Goal: Task Accomplishment & Management: Use online tool/utility

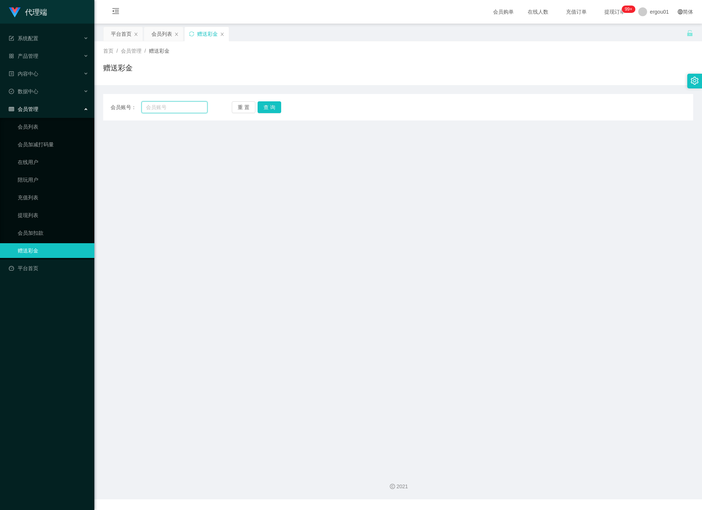
click at [179, 110] on input "text" at bounding box center [175, 107] width 66 height 12
paste input "91768387"
type input "91768387"
click at [267, 106] on button "查 询" at bounding box center [270, 107] width 24 height 12
drag, startPoint x: 184, startPoint y: 108, endPoint x: -2, endPoint y: 96, distance: 186.1
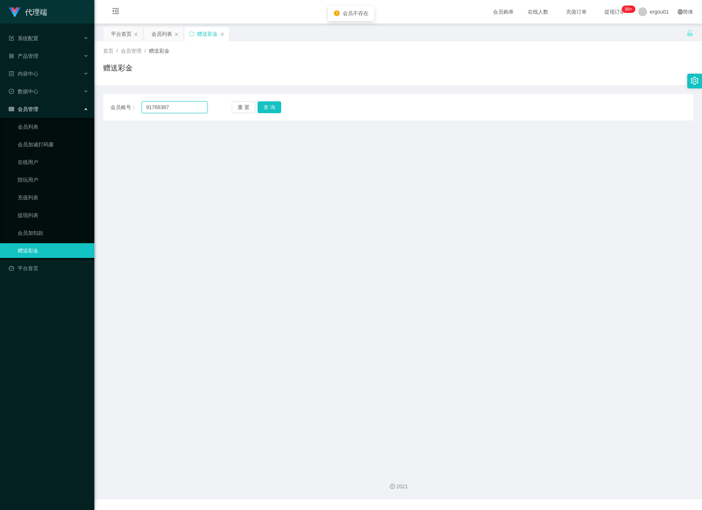
click at [0, 96] on html "代理端 系统配置 产品管理 内容中心 数据中心 会员管理 会员列表 会员加减打码量 在线用户 陪玩用户 充值列表 提现列表 会员加扣款 赠送彩金 平台首页 保…" at bounding box center [351, 255] width 702 height 510
